Goal: Transaction & Acquisition: Purchase product/service

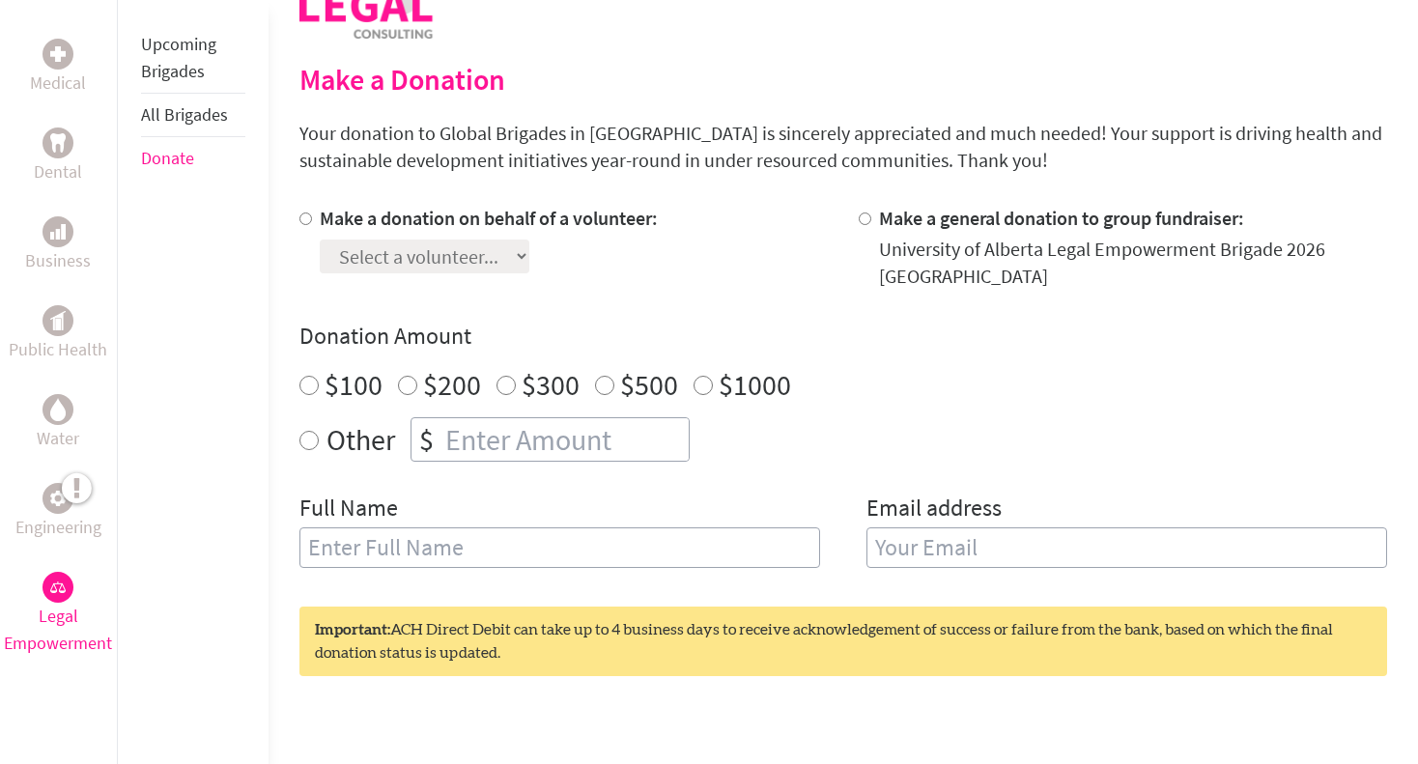
scroll to position [451, 0]
click at [306, 216] on input "Make a donation on behalf of a volunteer:" at bounding box center [305, 217] width 13 height 13
radio input "true"
click at [408, 274] on div "Make a donation on behalf of a volunteer: Select a volunteer... Make a general …" at bounding box center [842, 397] width 1087 height 386
click at [401, 259] on select "Select a volunteer..." at bounding box center [425, 256] width 210 height 34
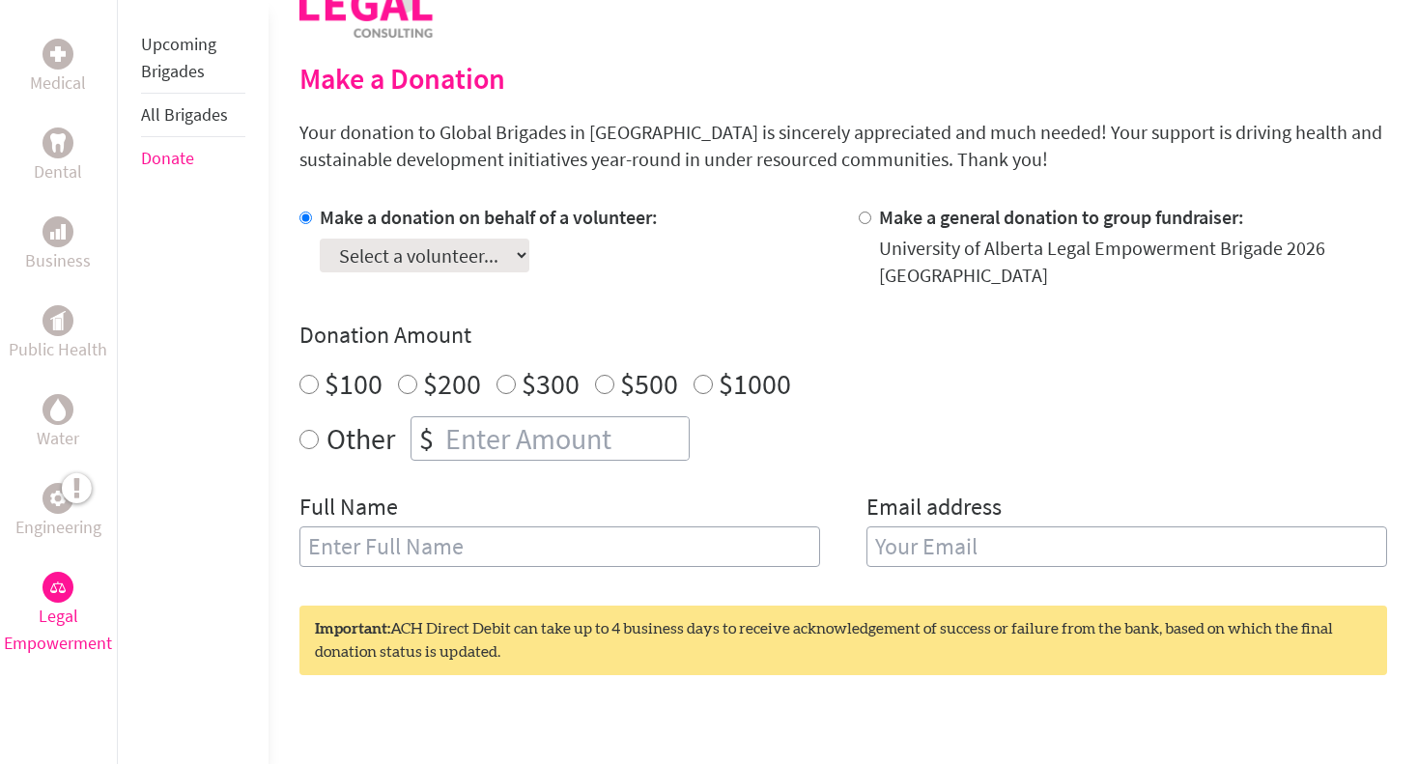
click at [401, 259] on select "Select a volunteer..." at bounding box center [425, 256] width 210 height 34
click at [863, 220] on input "Make a general donation to group fundraiser:" at bounding box center [865, 217] width 13 height 13
radio input "true"
click at [312, 378] on input "$100" at bounding box center [308, 384] width 19 height 19
radio input "true"
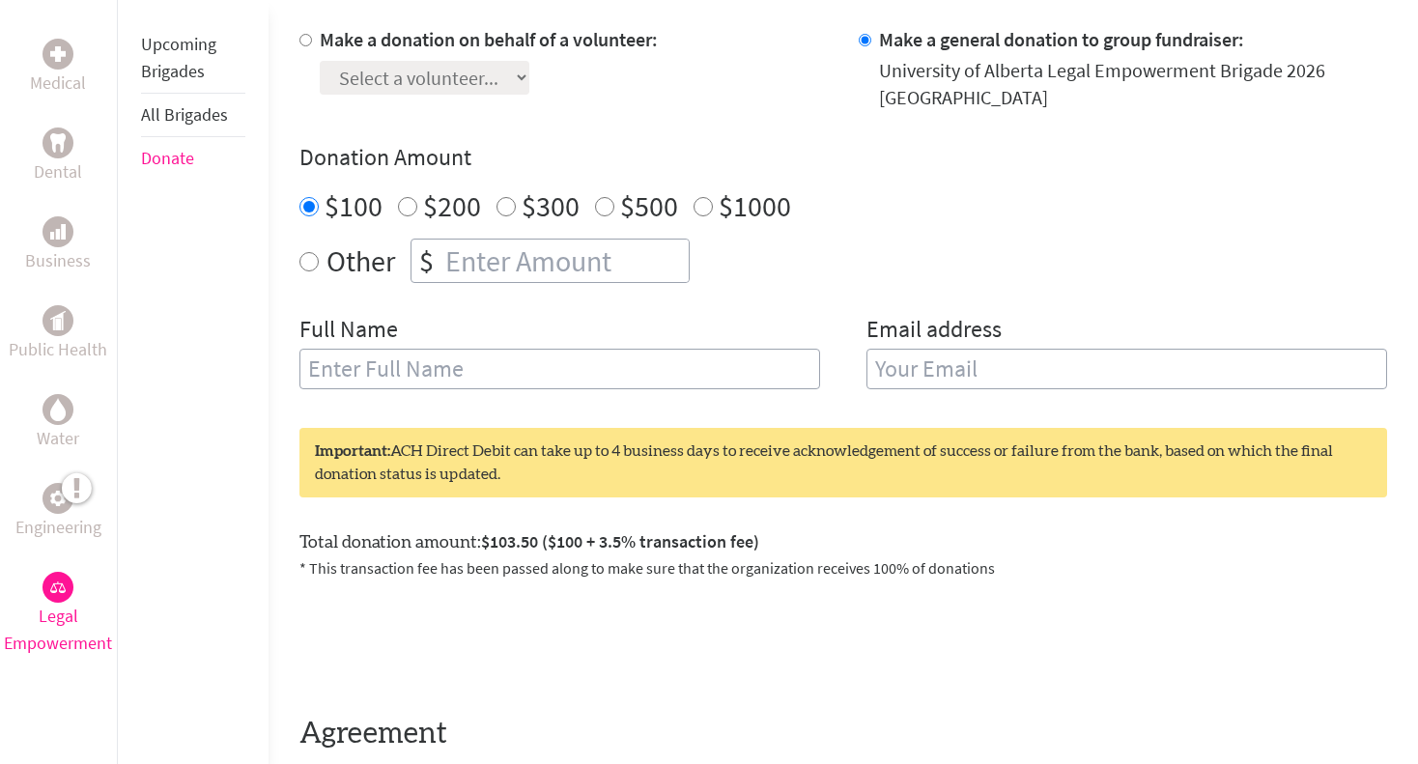
scroll to position [630, 0]
click at [312, 378] on div "Full Name" at bounding box center [559, 362] width 521 height 99
click at [344, 244] on label "Other" at bounding box center [360, 260] width 69 height 44
click at [319, 251] on input "Other" at bounding box center [308, 260] width 19 height 19
radio input "true"
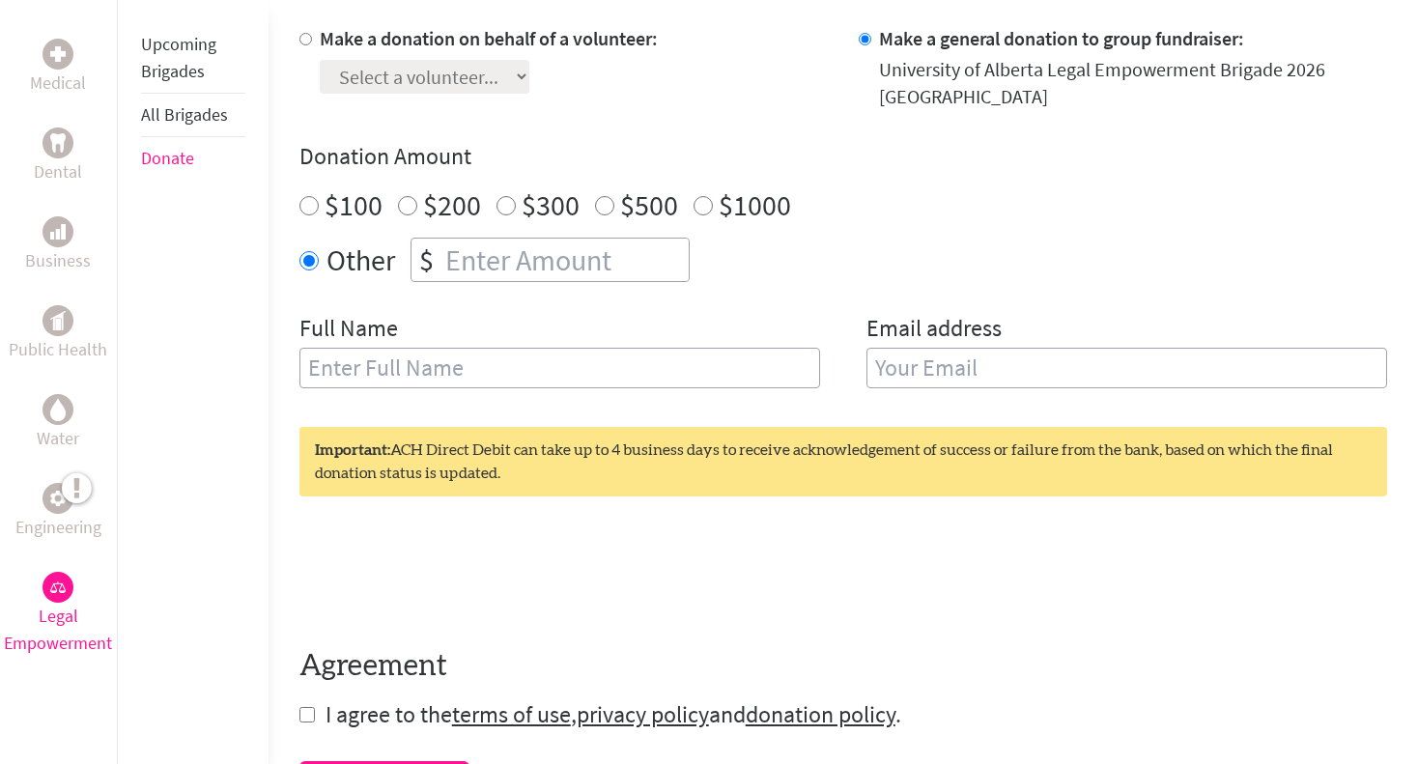
click at [459, 239] on input "number" at bounding box center [564, 260] width 247 height 42
type input "50"
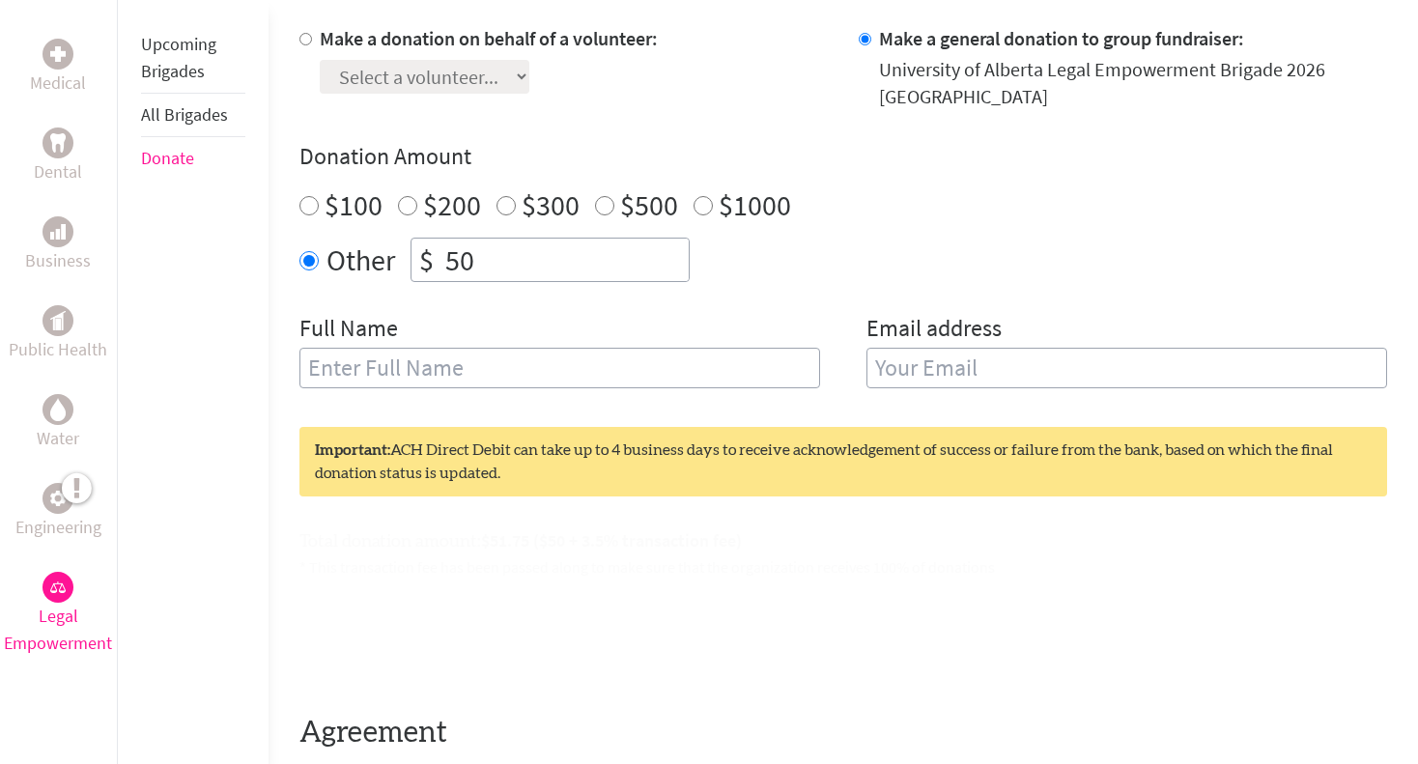
click at [488, 372] on div "Full Name" at bounding box center [559, 362] width 521 height 99
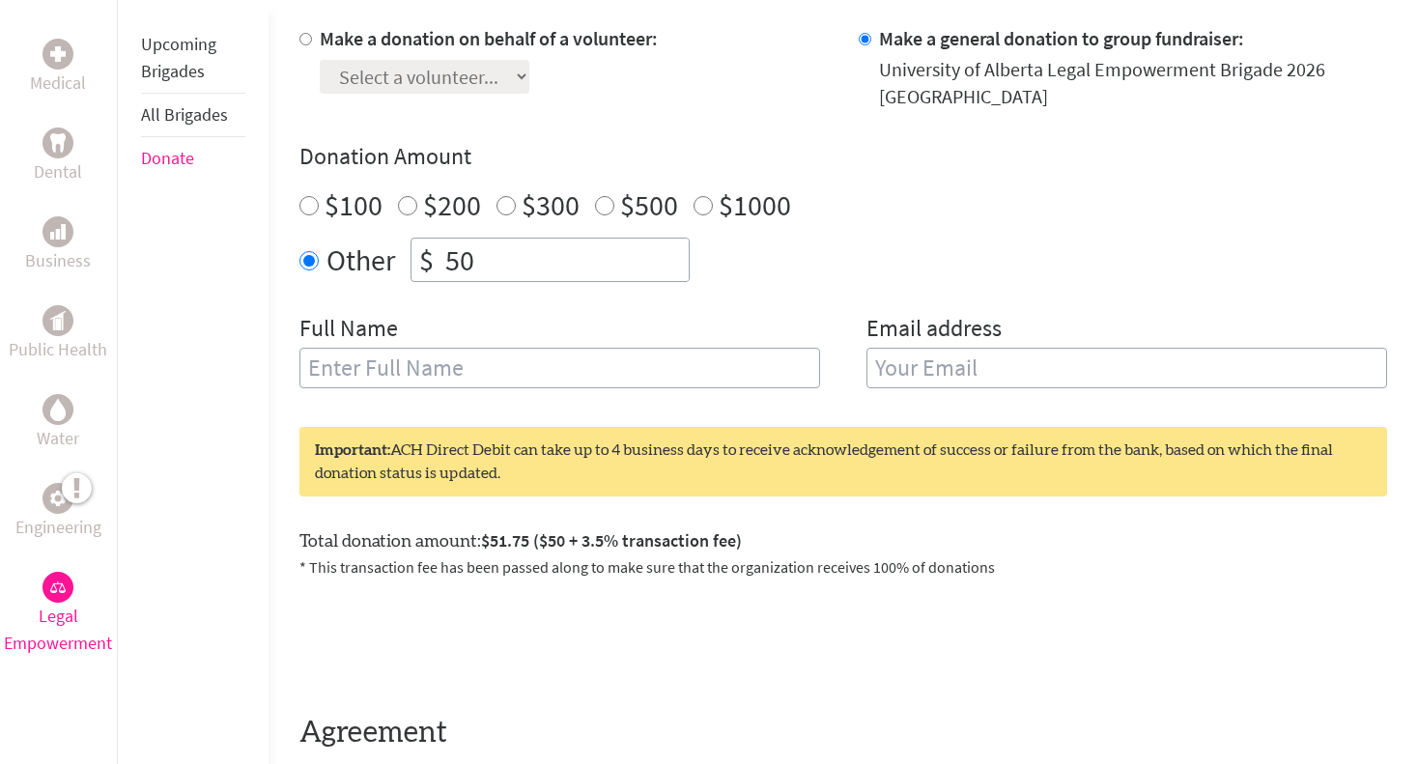
click at [459, 254] on input "50" at bounding box center [564, 260] width 247 height 42
click at [304, 196] on input "$100" at bounding box center [308, 205] width 19 height 19
radio input "true"
click at [458, 348] on input "text" at bounding box center [559, 368] width 521 height 41
click at [424, 355] on input "text" at bounding box center [559, 368] width 521 height 41
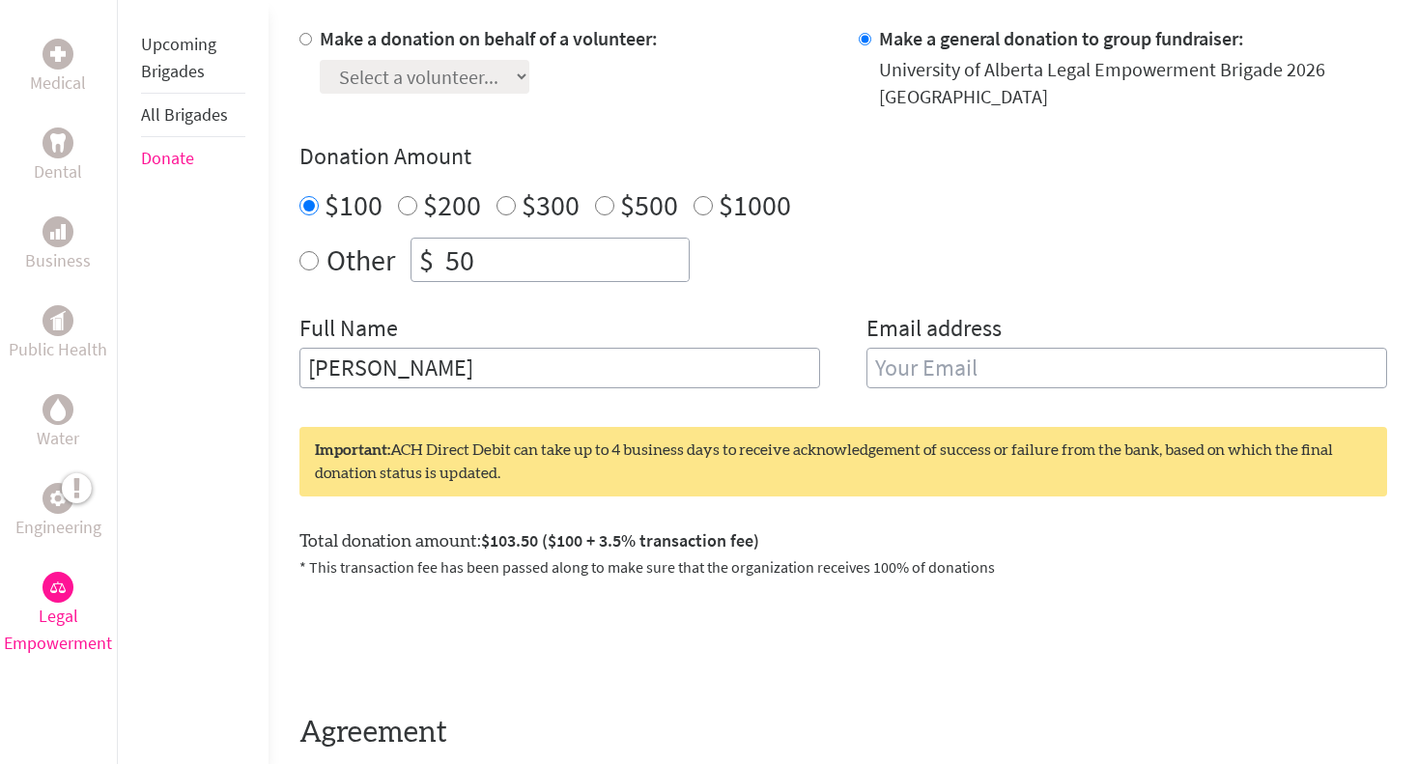
type input "[PERSON_NAME]"
type input "[EMAIL_ADDRESS][DOMAIN_NAME]"
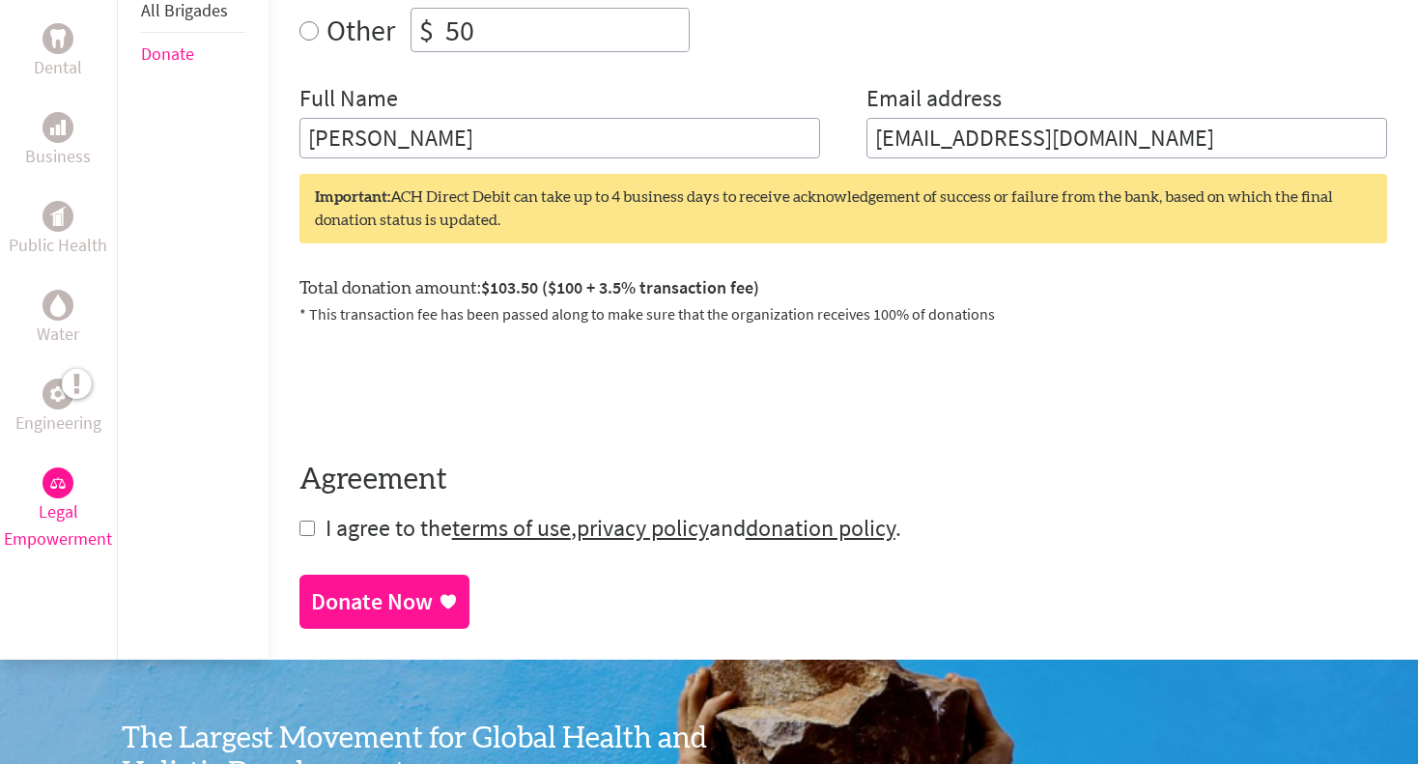
scroll to position [680, 0]
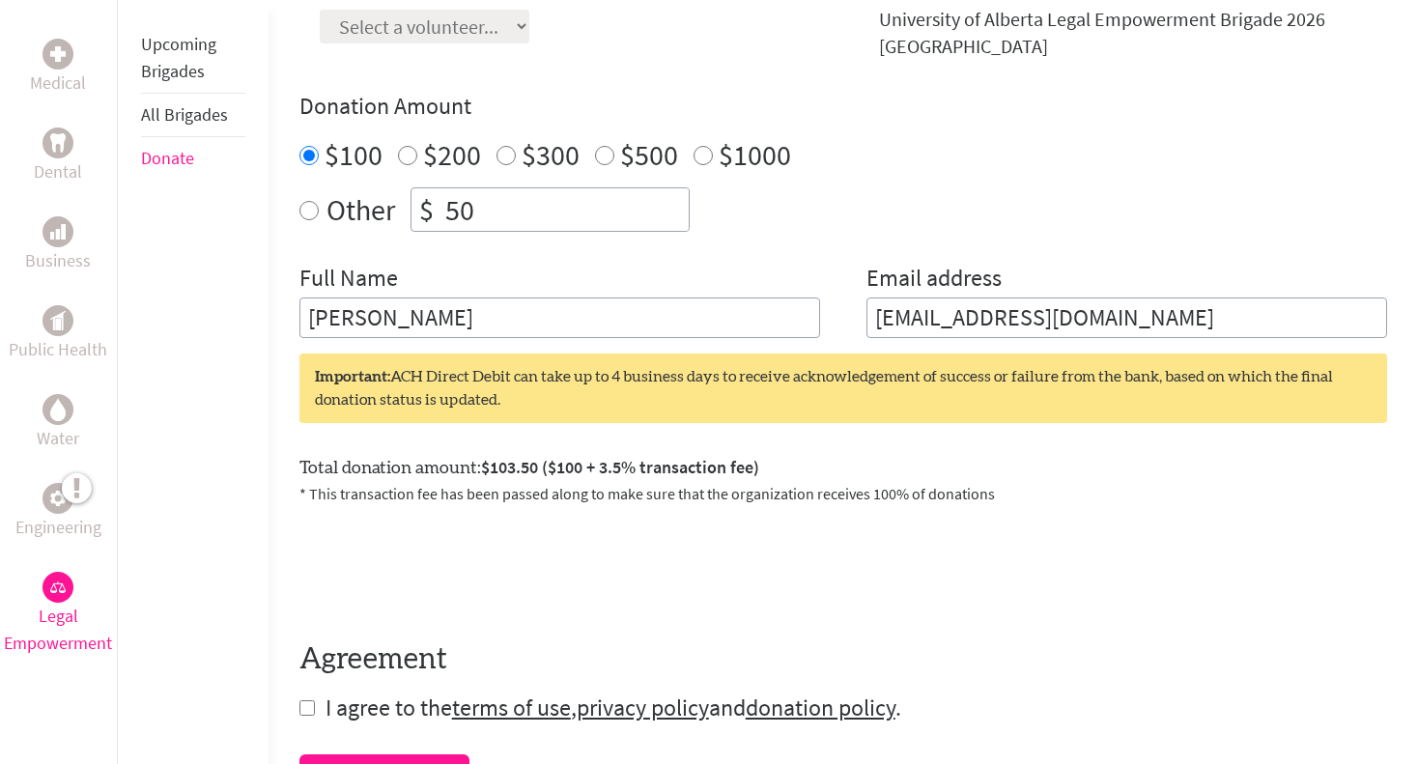
click at [317, 199] on div "Other $ 50" at bounding box center [842, 209] width 1087 height 44
click at [308, 201] on input "Other" at bounding box center [308, 210] width 19 height 19
radio input "true"
click at [486, 189] on input "50" at bounding box center [564, 209] width 247 height 42
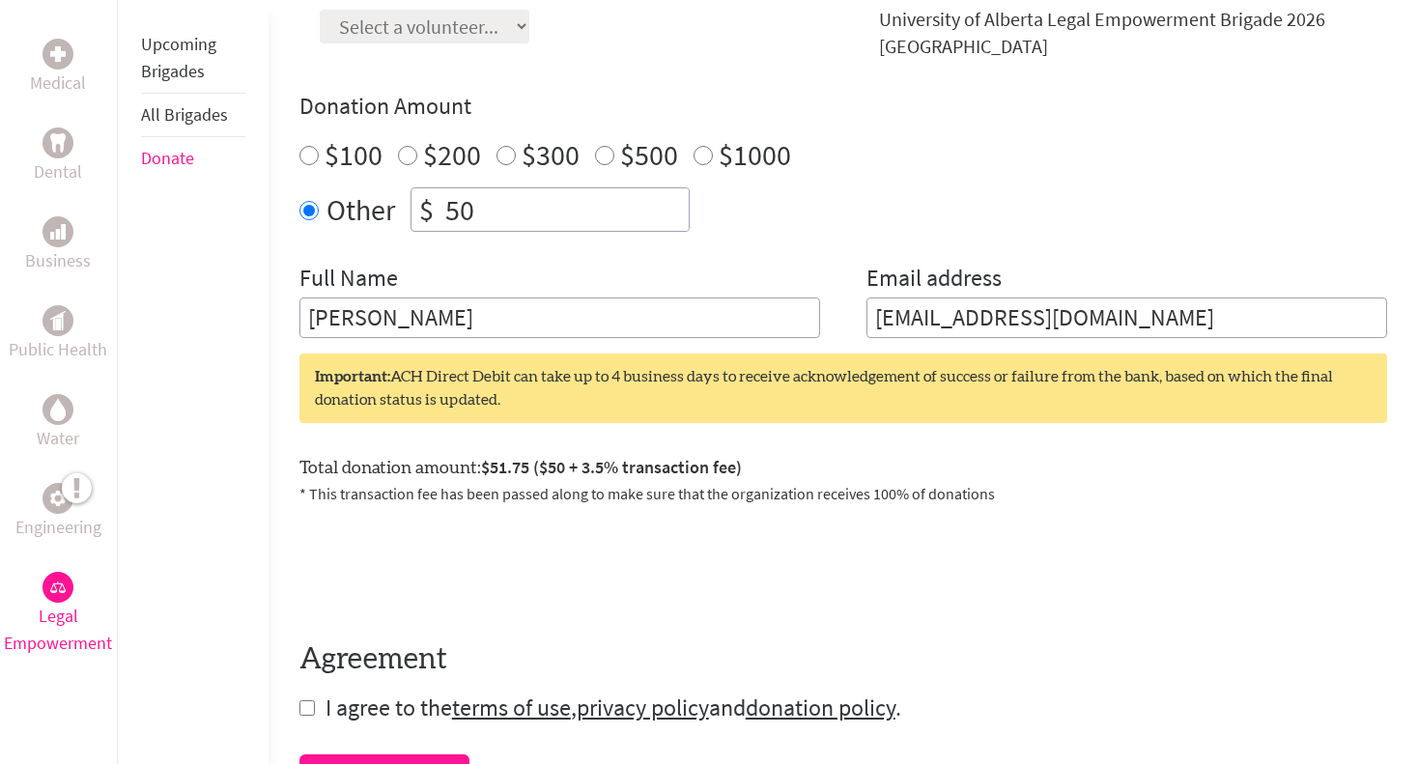
type input "5"
click at [530, 240] on div "Make a donation on behalf of a volunteer: Select a volunteer... Make a general …" at bounding box center [842, 156] width 1087 height 363
click at [493, 156] on div "Donation Amount $100 $200 $300 $500 $1000 Other $ 97" at bounding box center [842, 161] width 1087 height 141
click at [493, 201] on input "97" at bounding box center [564, 209] width 247 height 42
click at [499, 264] on div "Full Name [PERSON_NAME]" at bounding box center [559, 300] width 521 height 75
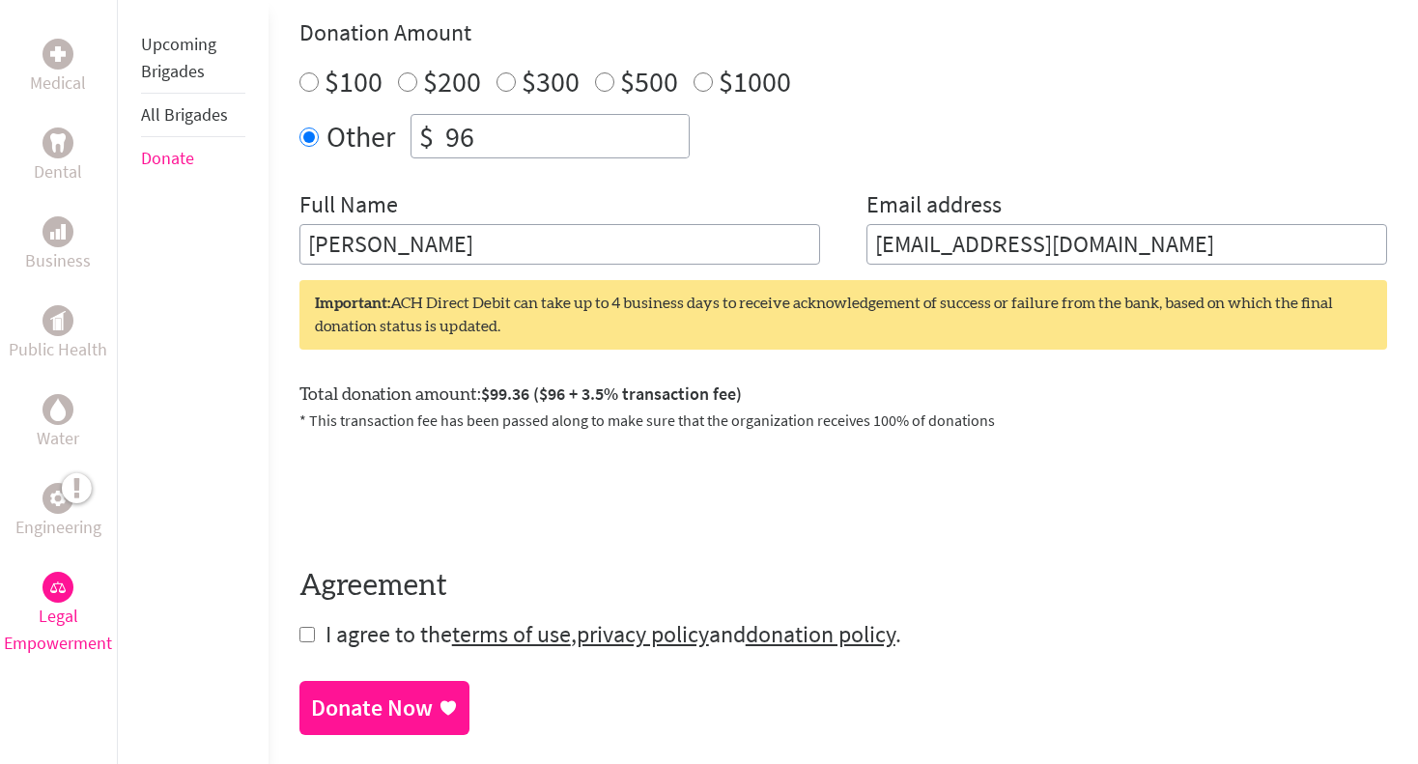
scroll to position [756, 0]
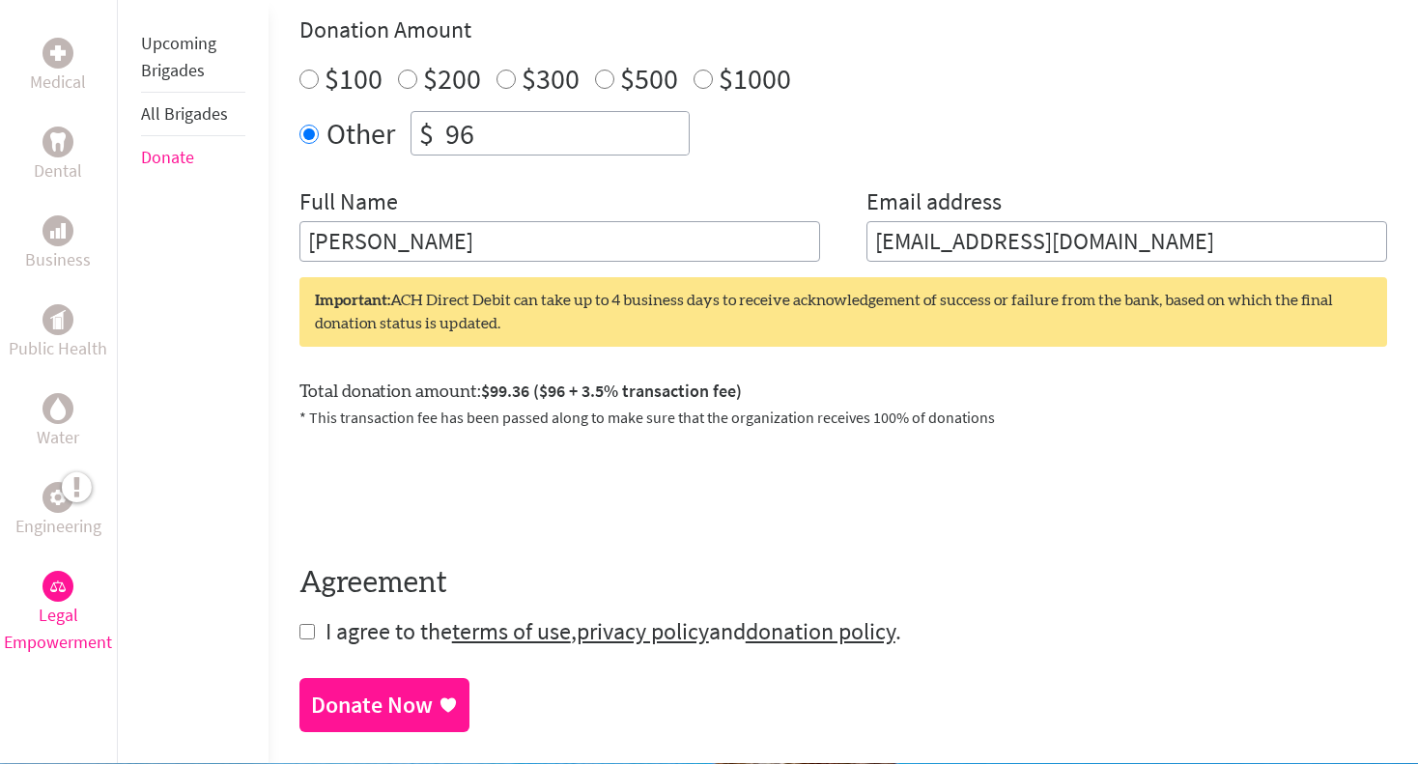
click at [497, 119] on input "96" at bounding box center [564, 133] width 247 height 42
type input "96.50"
click at [548, 186] on div "Full Name [PERSON_NAME]" at bounding box center [559, 223] width 521 height 75
click at [303, 624] on input "checkbox" at bounding box center [306, 631] width 15 height 15
checkbox input "true"
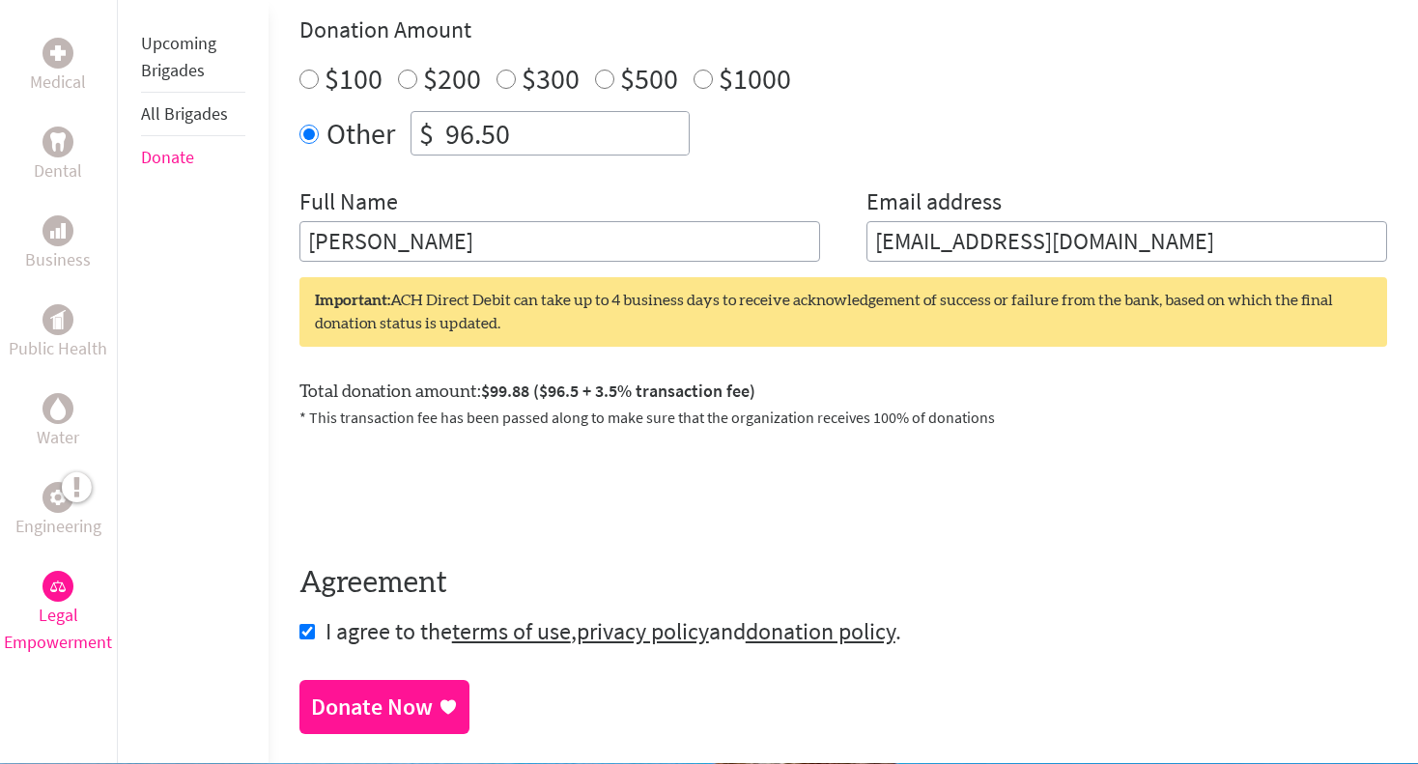
click at [372, 691] on div "Donate Now" at bounding box center [372, 706] width 122 height 31
